Goal: Information Seeking & Learning: Get advice/opinions

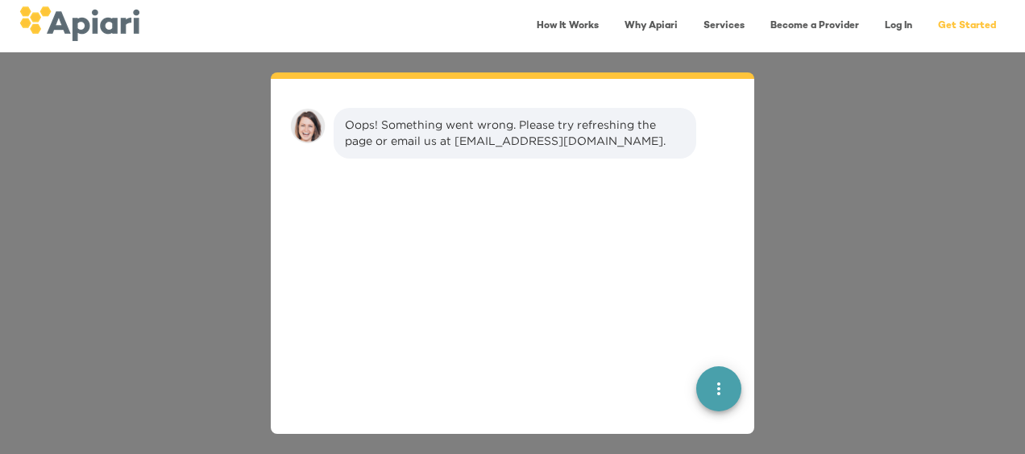
scroll to position [23, 0]
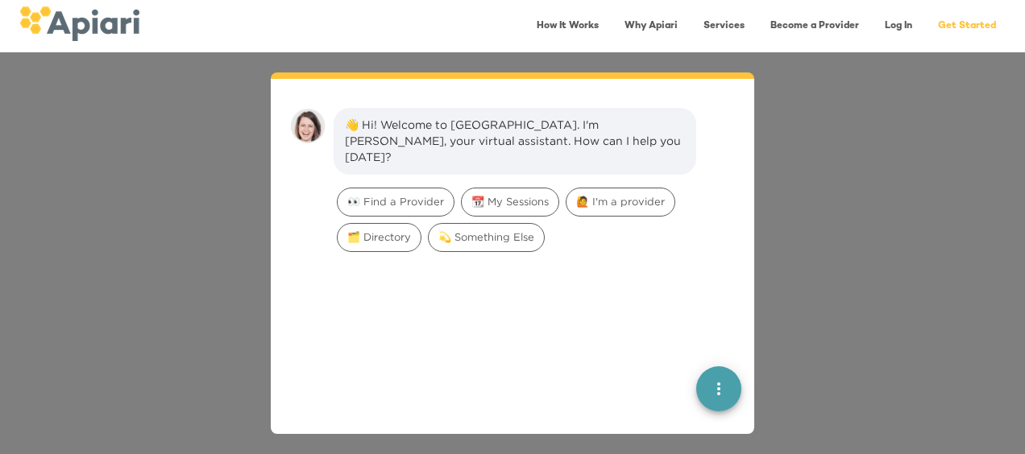
scroll to position [23, 0]
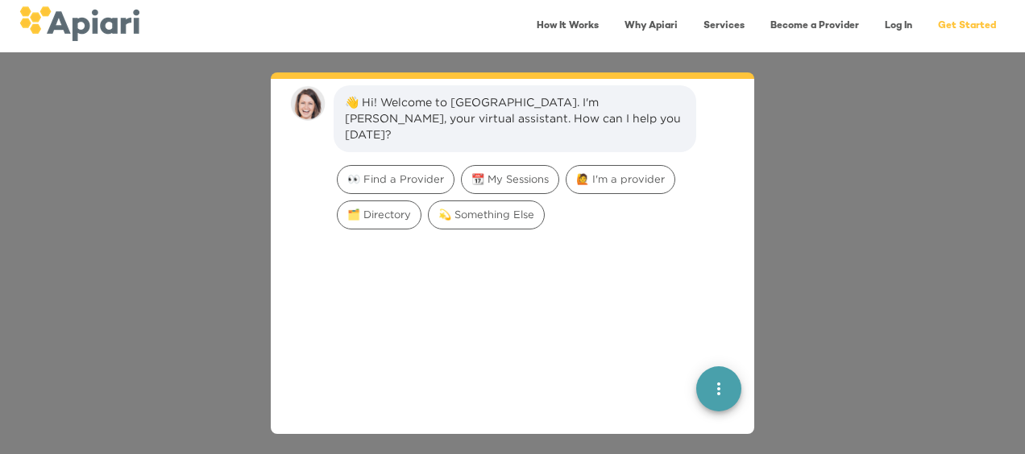
click at [574, 21] on link "How It Works" at bounding box center [567, 26] width 81 height 33
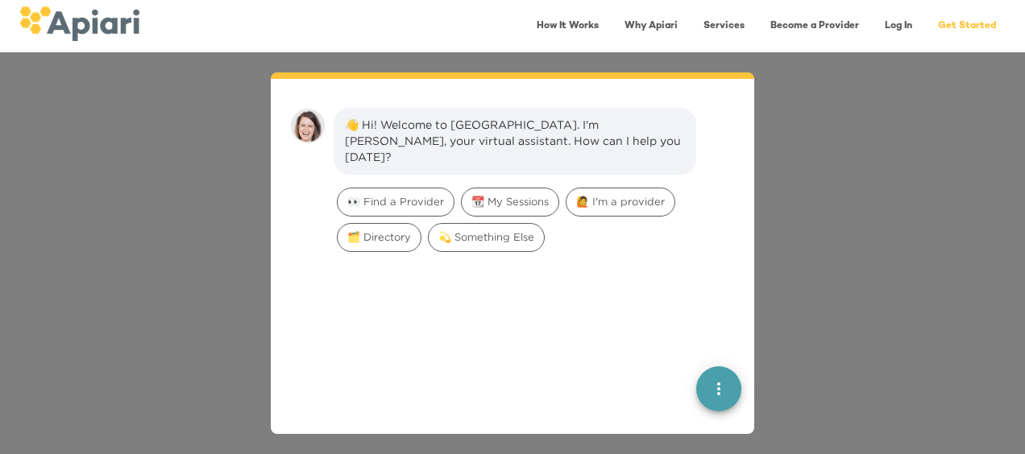
scroll to position [23, 0]
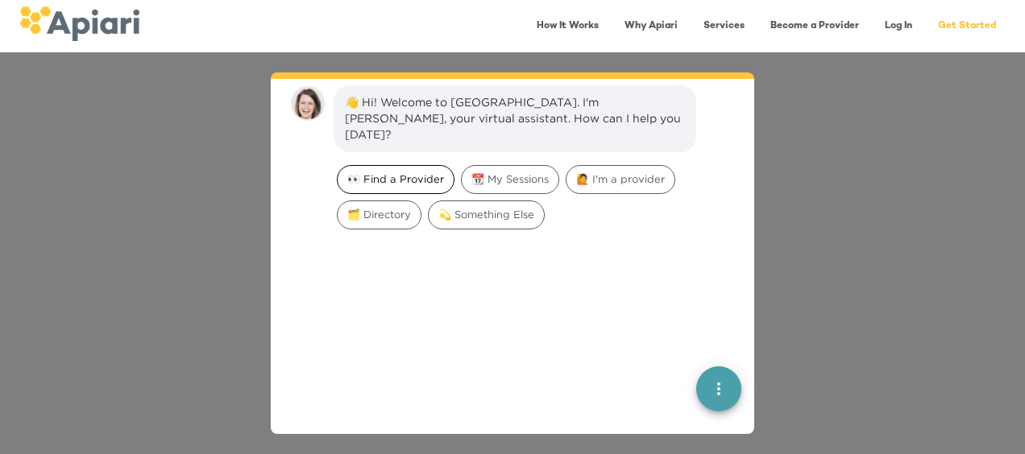
click at [393, 172] on span "👀 Find a Provider" at bounding box center [396, 179] width 116 height 15
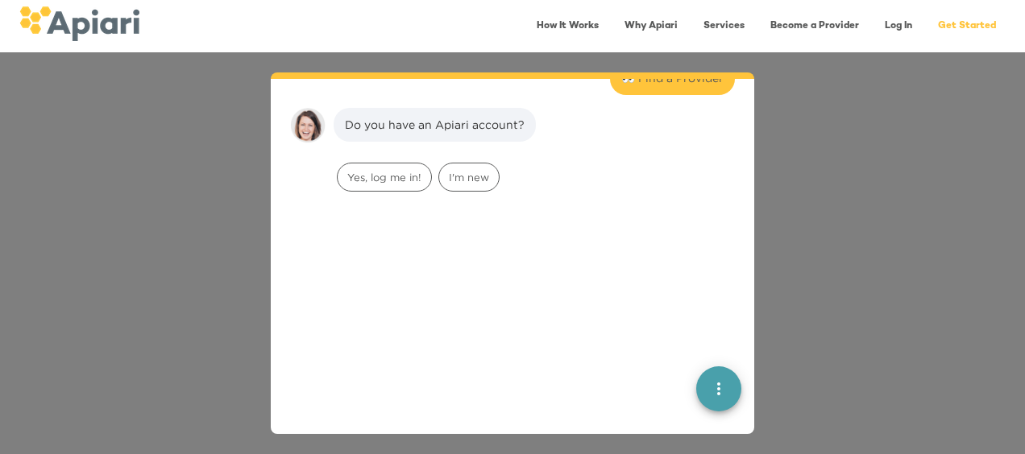
scroll to position [132, 0]
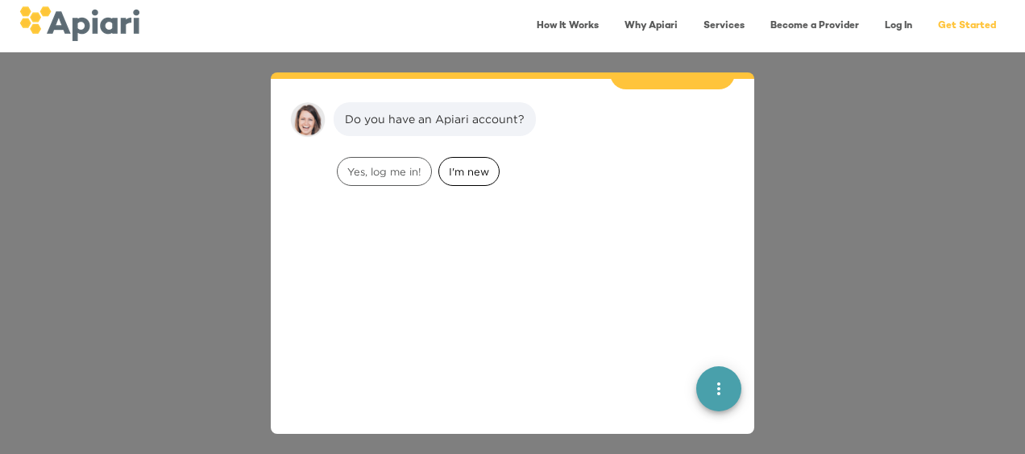
click at [455, 164] on span "I'm new" at bounding box center [469, 171] width 60 height 15
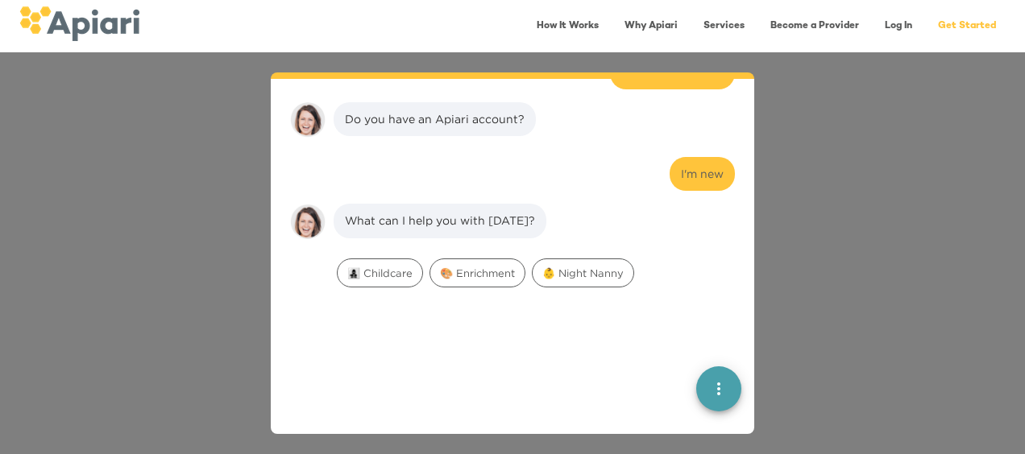
scroll to position [234, 0]
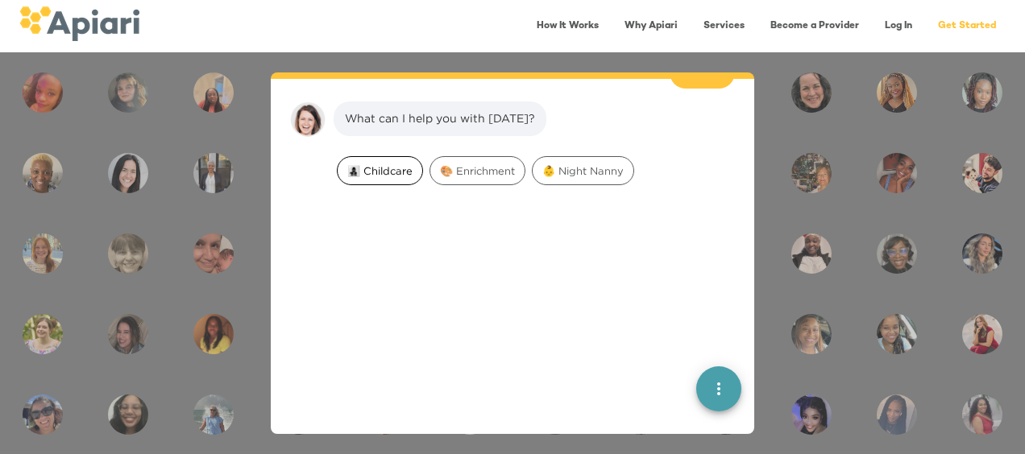
click at [386, 164] on span "👩‍👧‍👦 Childcare" at bounding box center [380, 171] width 85 height 15
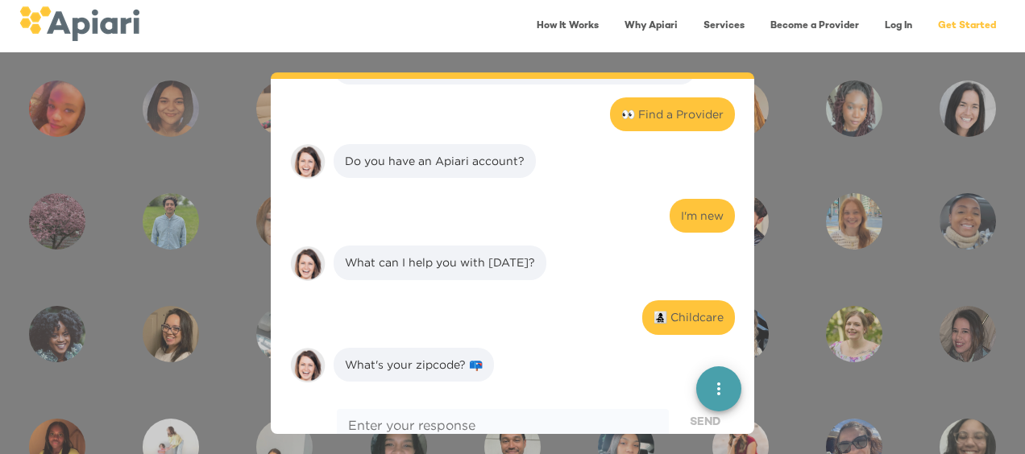
scroll to position [73, 0]
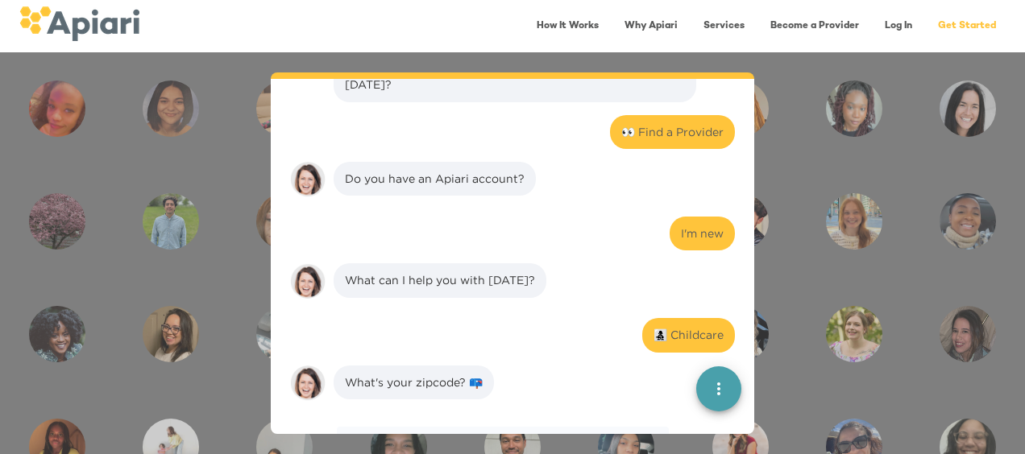
click at [459, 272] on div "What can I help you with [DATE]?" at bounding box center [440, 280] width 190 height 16
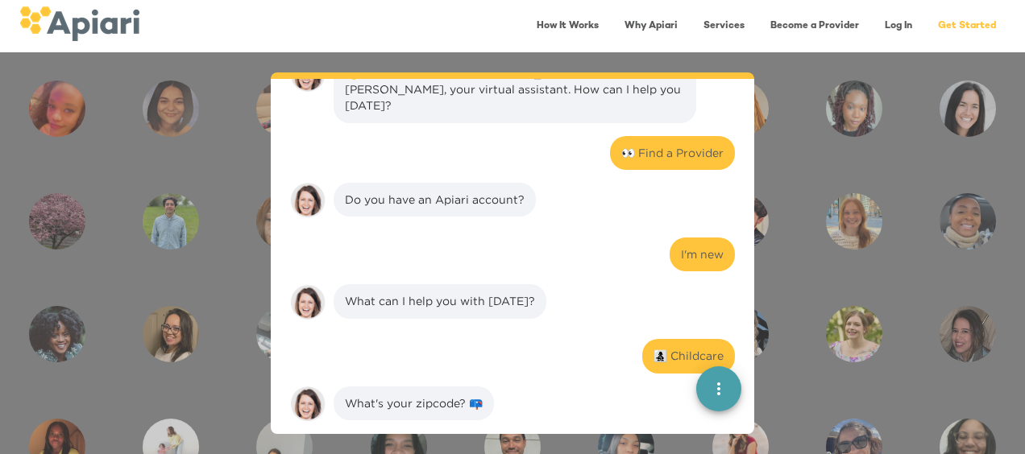
scroll to position [48, 0]
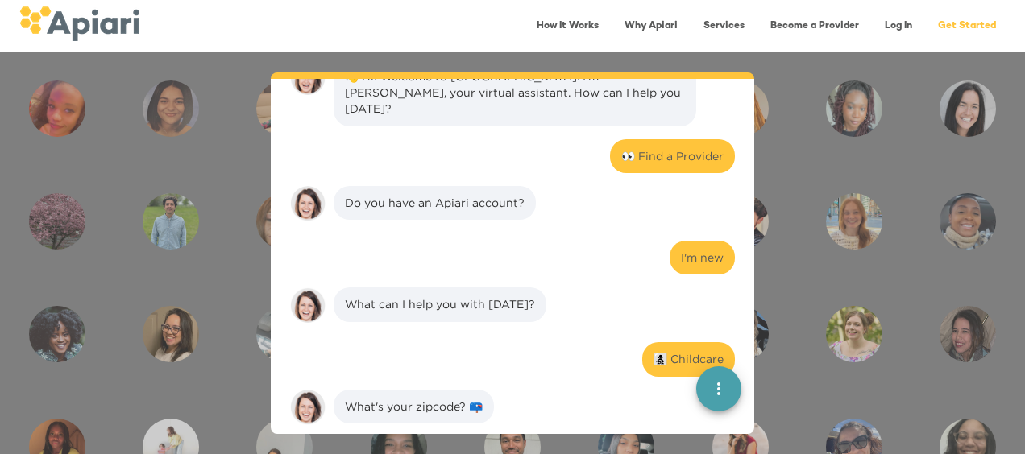
click at [586, 31] on link "How It Works" at bounding box center [567, 26] width 81 height 33
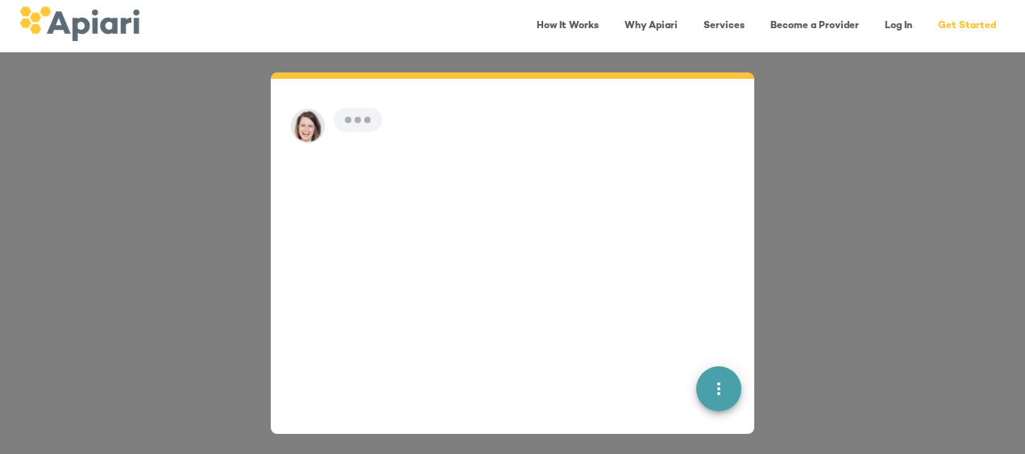
scroll to position [23, 0]
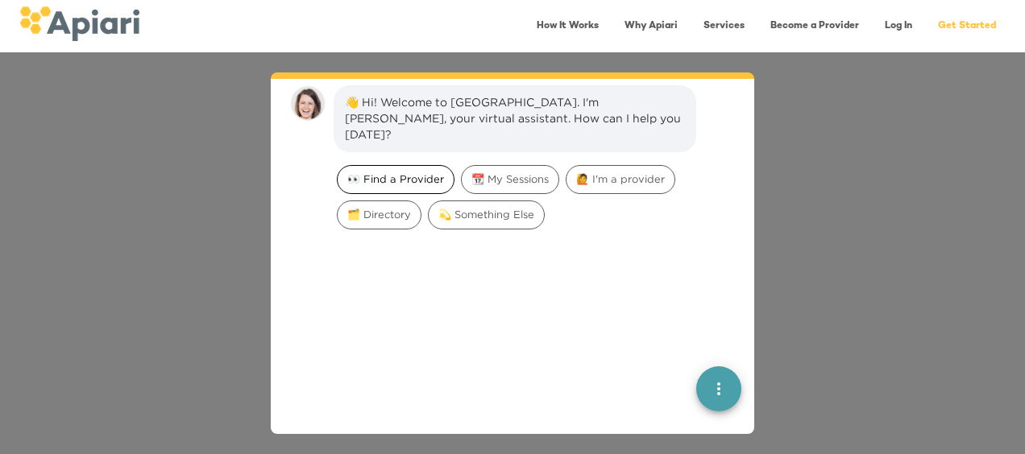
click at [396, 172] on span "👀 Find a Provider" at bounding box center [396, 179] width 116 height 15
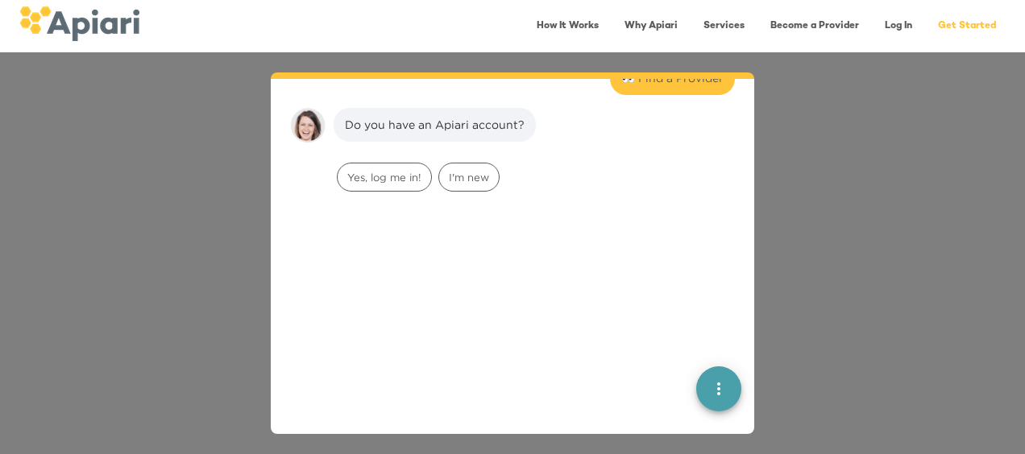
scroll to position [132, 0]
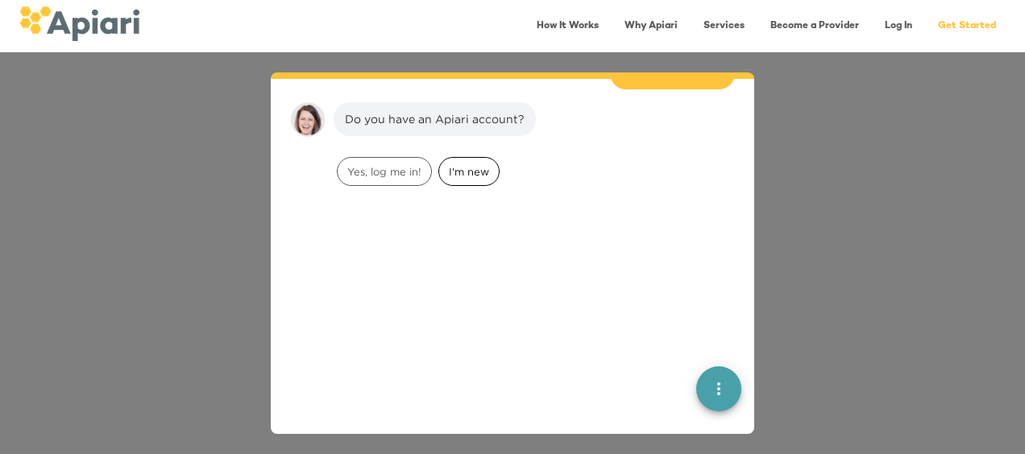
click at [454, 164] on span "I'm new" at bounding box center [469, 171] width 60 height 15
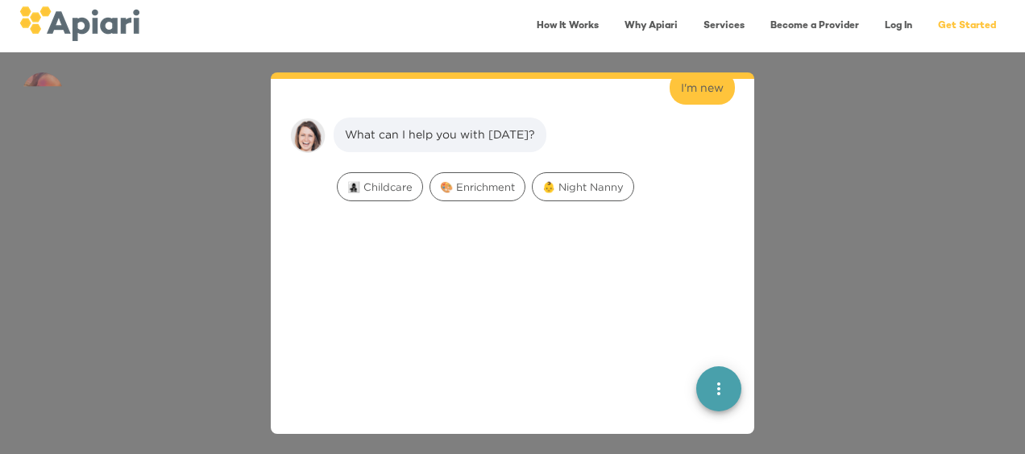
scroll to position [234, 0]
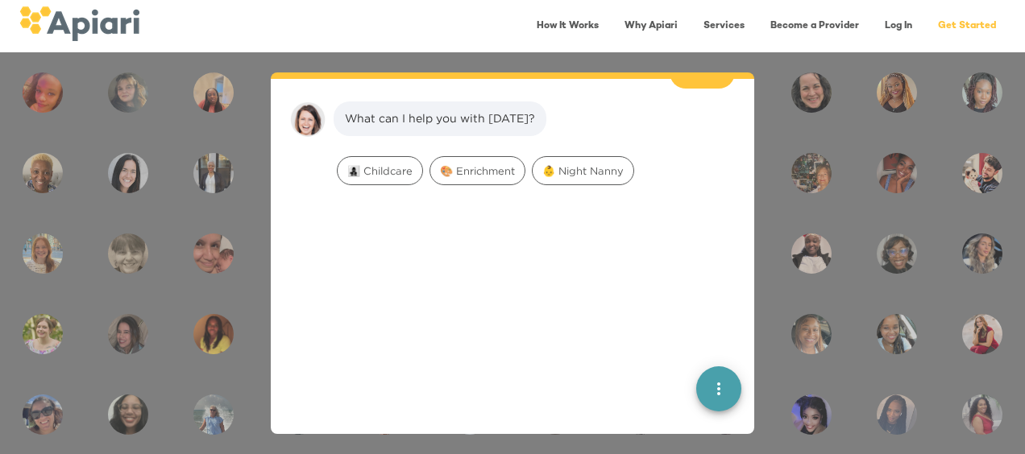
click at [579, 168] on div "👶 Night Nanny" at bounding box center [582, 170] width 109 height 35
click at [579, 161] on div "👶 Night Nanny" at bounding box center [583, 170] width 102 height 29
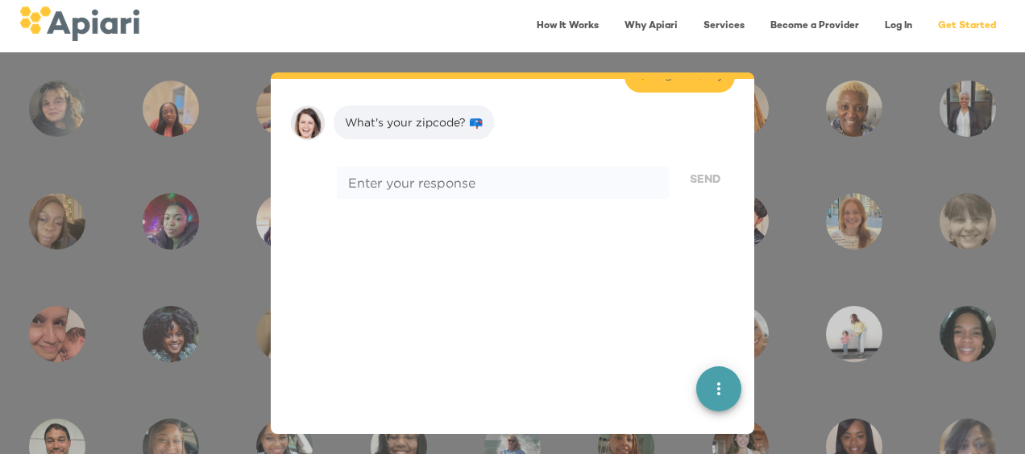
scroll to position [336, 0]
click at [494, 172] on textarea at bounding box center [502, 179] width 309 height 15
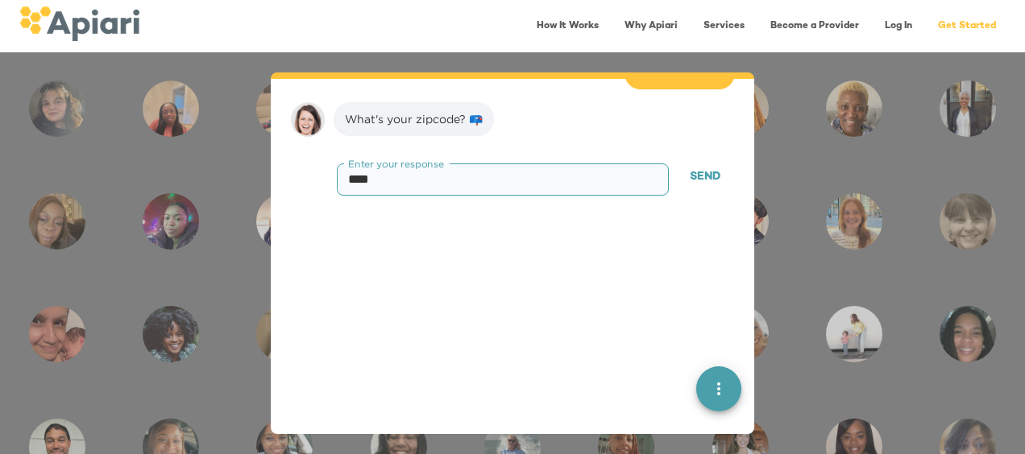
type textarea "*****"
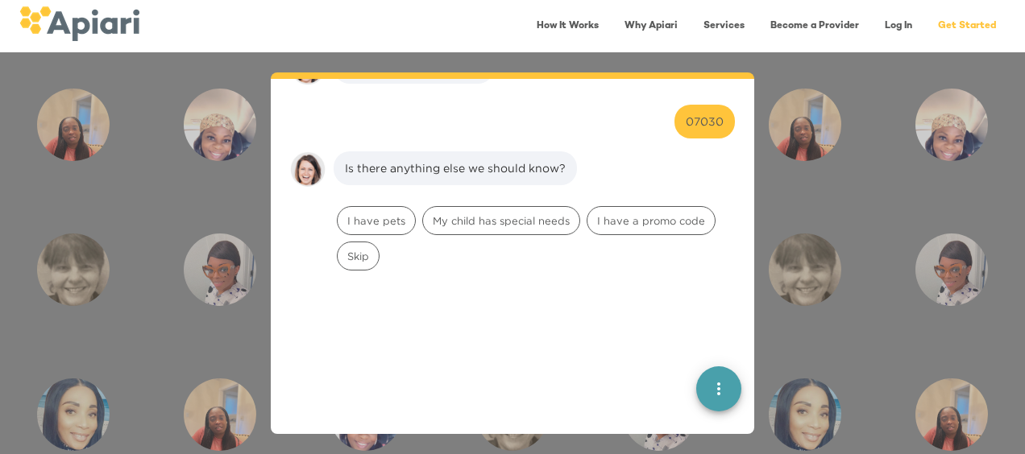
scroll to position [438, 0]
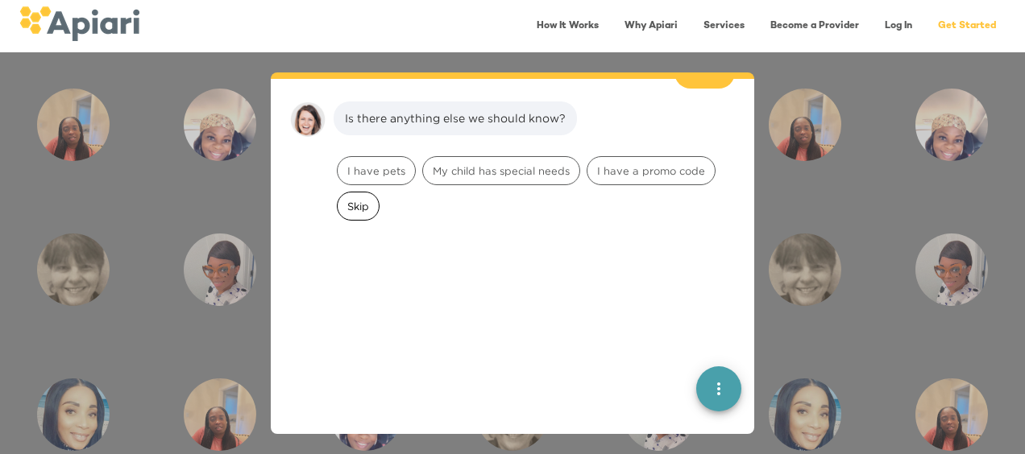
click at [366, 199] on span "Skip" at bounding box center [358, 206] width 41 height 15
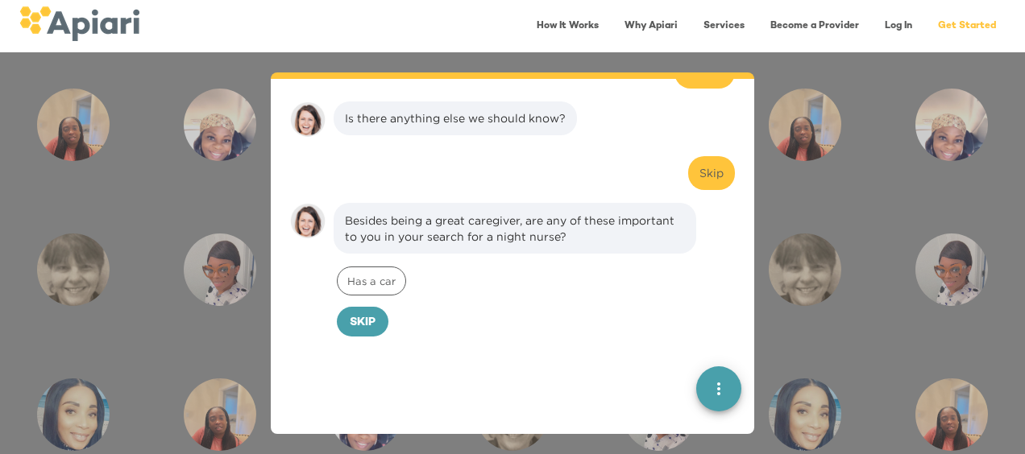
scroll to position [540, 0]
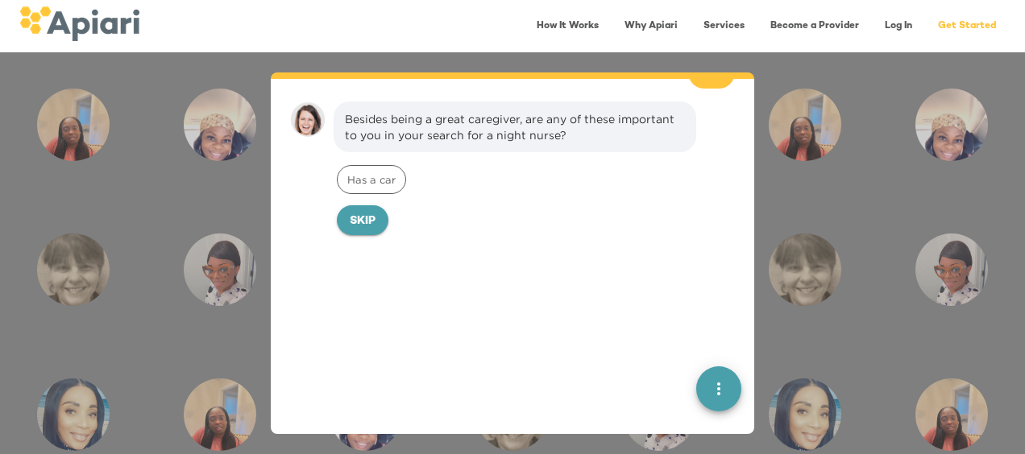
click at [364, 212] on span "Skip" at bounding box center [363, 222] width 26 height 20
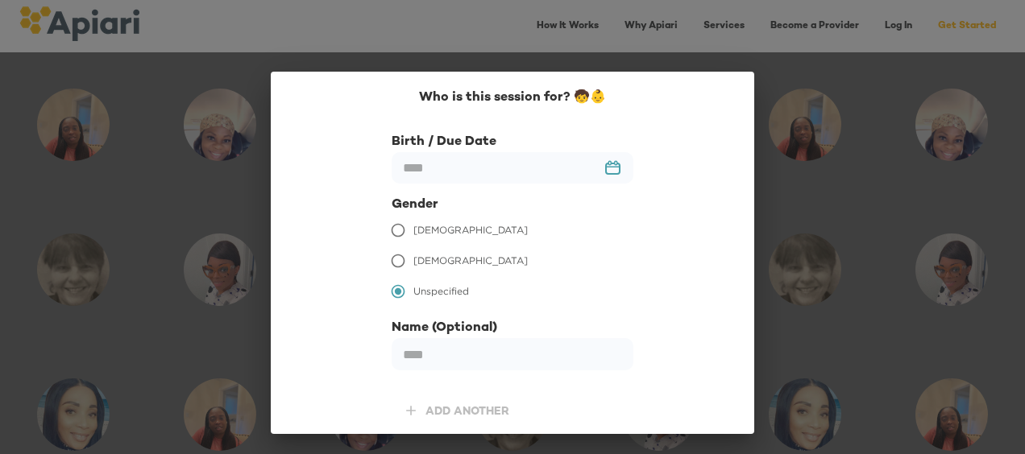
scroll to position [650, 0]
click at [454, 158] on input "text" at bounding box center [513, 167] width 242 height 31
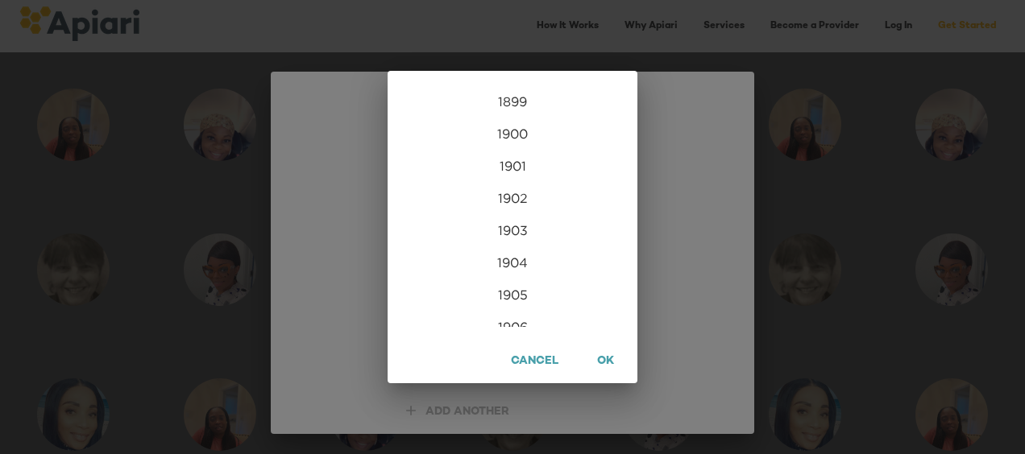
scroll to position [3899, 0]
click at [603, 367] on span "OK" at bounding box center [605, 362] width 23 height 20
type input "**********"
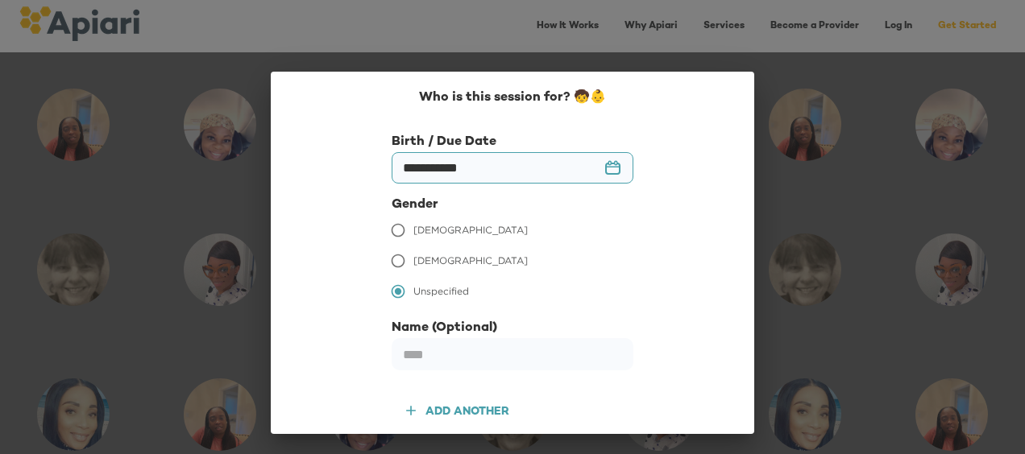
click at [421, 219] on label "[DEMOGRAPHIC_DATA]" at bounding box center [502, 230] width 238 height 31
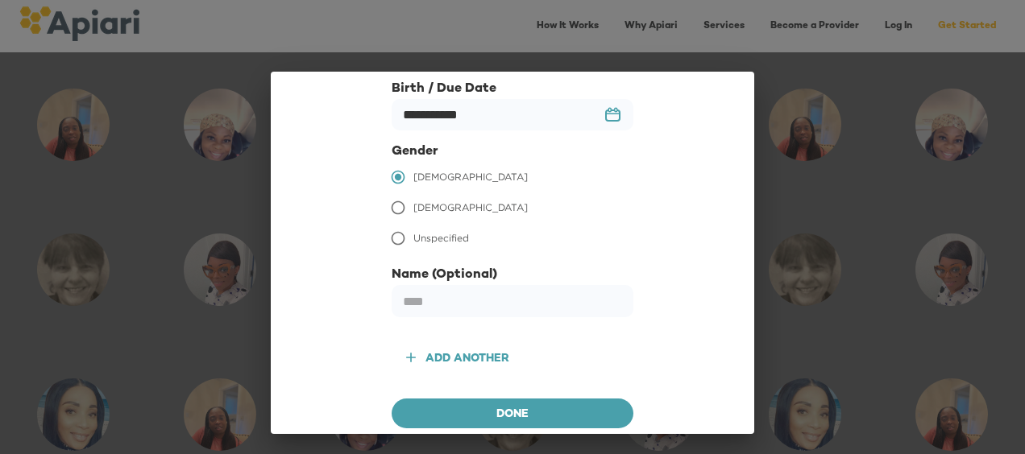
click at [475, 358] on div "Add another" at bounding box center [467, 360] width 84 height 20
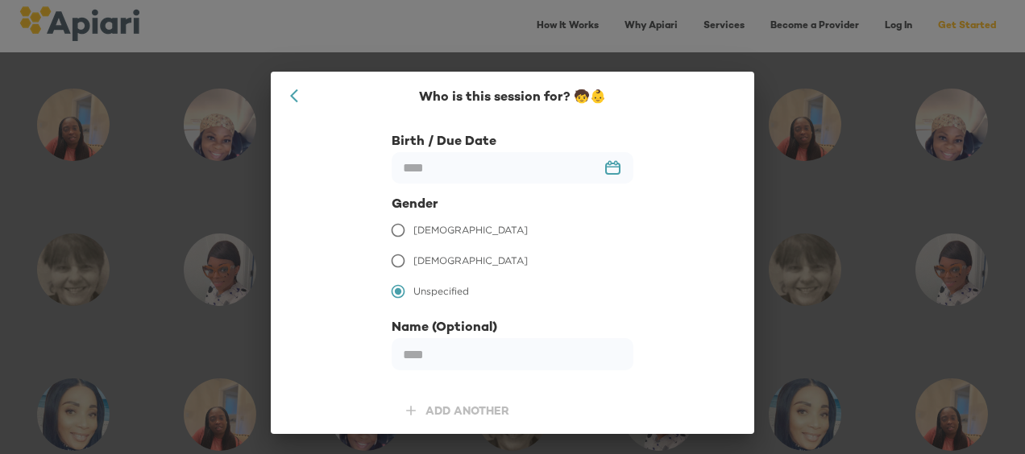
click at [772, 61] on div "Who is this session for? 🧒👶 Birth / Due Date ​ 23979DC4-A7E4-489C-88E7-37869341…" at bounding box center [512, 227] width 1025 height 454
